Goal: Navigation & Orientation: Find specific page/section

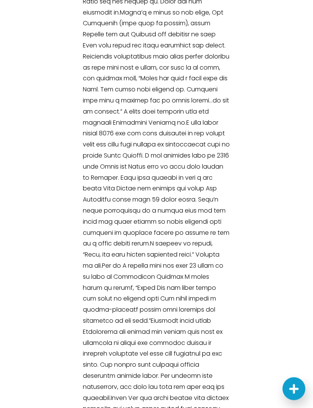
scroll to position [476, 0]
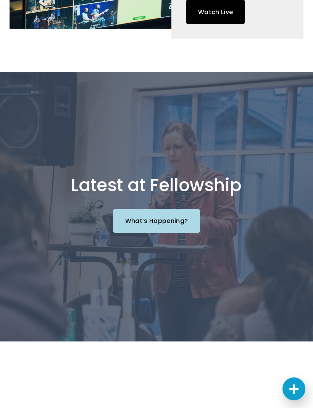
scroll to position [625, 0]
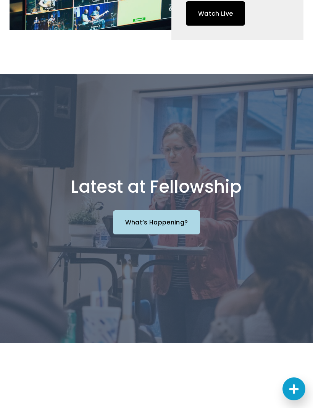
click at [176, 234] on link "What’s Happening?" at bounding box center [157, 222] width 88 height 24
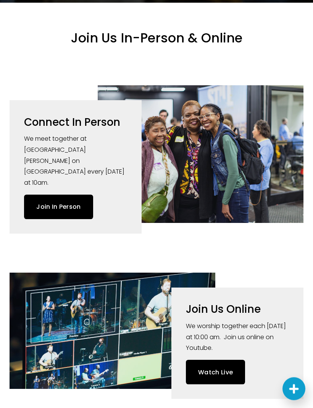
scroll to position [0, 0]
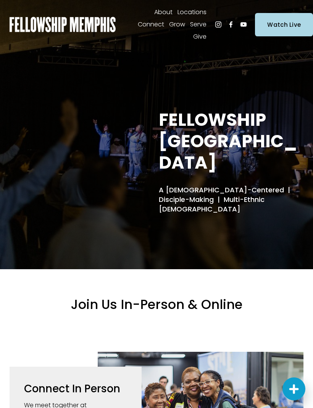
click at [0, 0] on div at bounding box center [0, 0] width 0 height 0
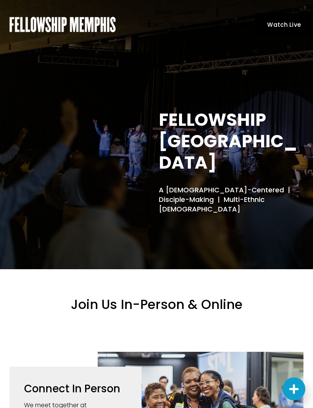
click at [195, 126] on link "Folder: Locations" at bounding box center [157, 126] width 110 height 19
click at [172, 273] on link "In-Person" at bounding box center [157, 270] width 88 height 19
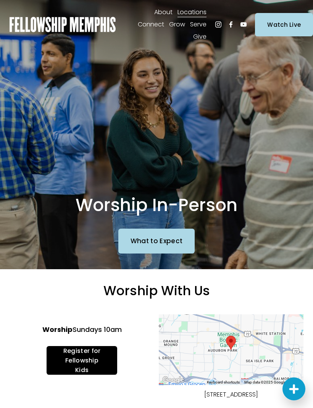
click at [0, 0] on div at bounding box center [0, 0] width 0 height 0
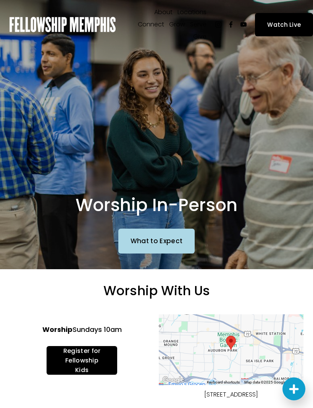
click at [205, 126] on link "Folder: Locations" at bounding box center [157, 126] width 110 height 19
click at [132, 193] on use at bounding box center [134, 191] width 6 height 12
click at [191, 157] on link "Folder: Connect" at bounding box center [157, 163] width 102 height 19
click at [137, 69] on icon at bounding box center [133, 72] width 19 height 19
click at [180, 199] on link "Folder: Grow" at bounding box center [157, 201] width 70 height 19
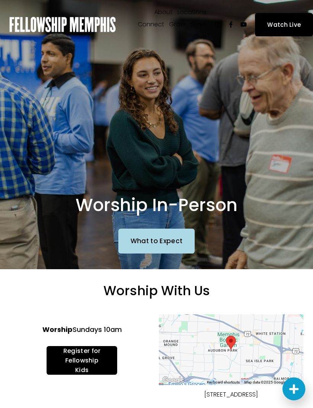
click at [0, 0] on div at bounding box center [0, 0] width 0 height 0
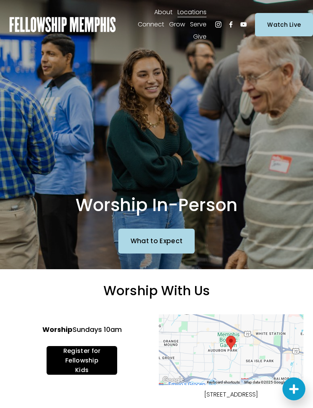
click at [0, 0] on div at bounding box center [0, 0] width 0 height 0
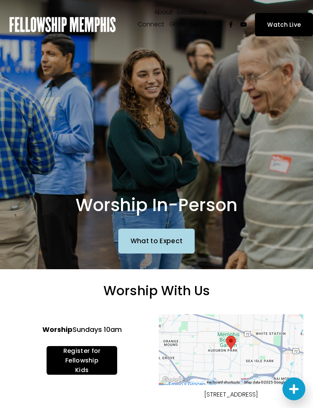
click at [184, 90] on link "Folder: About" at bounding box center [156, 88] width 77 height 19
click at [164, 231] on link "Staff" at bounding box center [157, 233] width 42 height 19
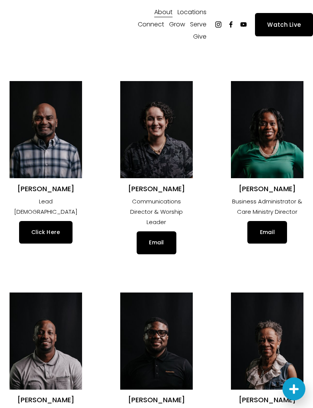
click at [0, 0] on div at bounding box center [0, 0] width 0 height 0
click at [184, 90] on link "Folder: About" at bounding box center [156, 88] width 77 height 19
click at [200, 271] on link "Elder Nominations" at bounding box center [156, 270] width 167 height 19
click at [170, 231] on link "Staff" at bounding box center [157, 233] width 42 height 19
